Goal: Task Accomplishment & Management: Complete application form

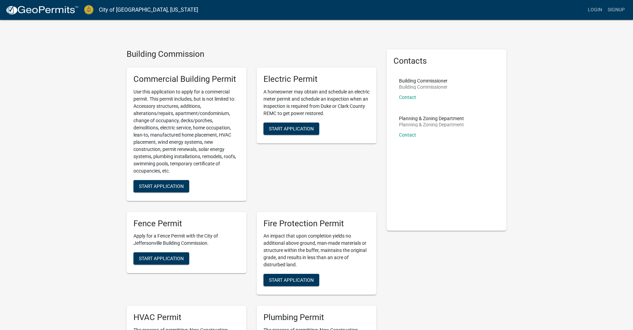
click at [162, 182] on button "Start Application" at bounding box center [161, 186] width 56 height 12
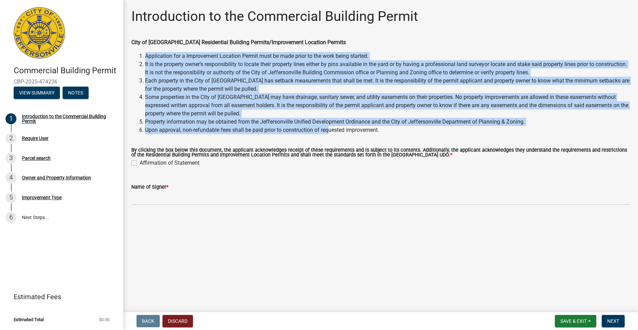
drag, startPoint x: 144, startPoint y: 55, endPoint x: 330, endPoint y: 134, distance: 201.6
click at [330, 134] on wm-data-entity-input "City of [GEOGRAPHIC_DATA] Residential Building Permits/Improvement Location Per…" at bounding box center [380, 88] width 499 height 101
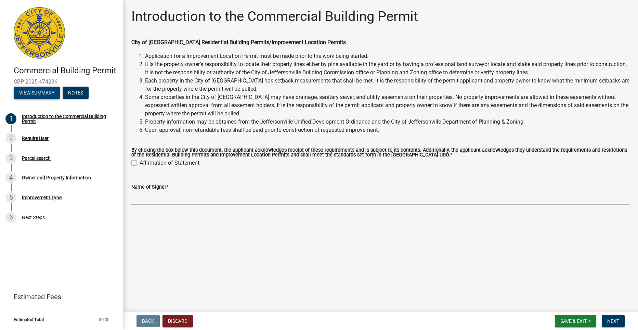
click at [53, 90] on button "View Summary" at bounding box center [37, 93] width 46 height 12
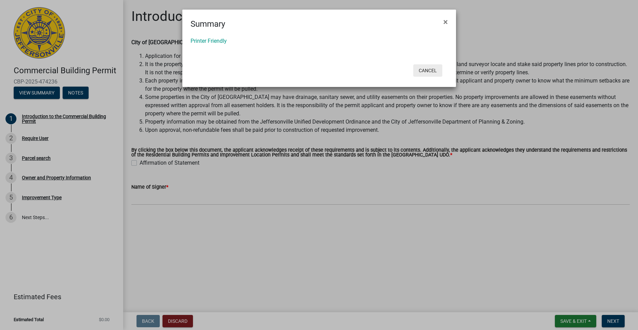
click at [430, 67] on button "Cancel" at bounding box center [427, 70] width 29 height 12
